Goal: Find specific page/section: Find specific page/section

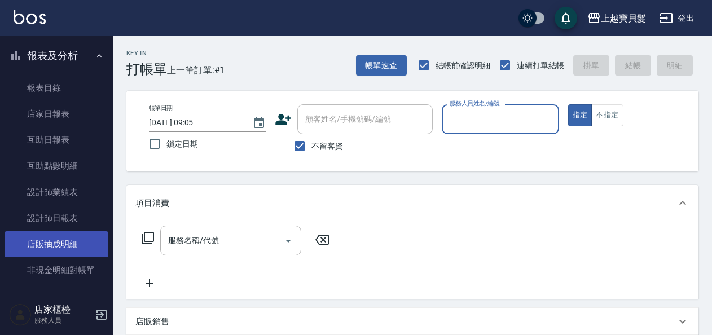
scroll to position [282, 0]
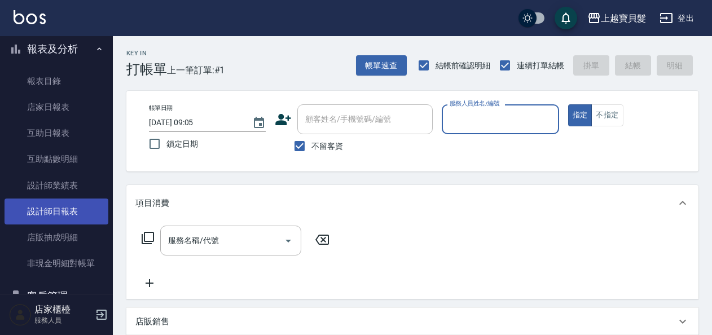
click at [60, 208] on link "設計師日報表" at bounding box center [57, 212] width 104 height 26
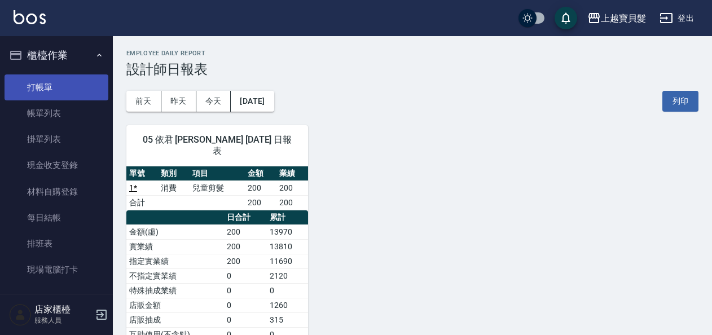
click at [64, 84] on link "打帳單" at bounding box center [57, 87] width 104 height 26
